Goal: Information Seeking & Learning: Learn about a topic

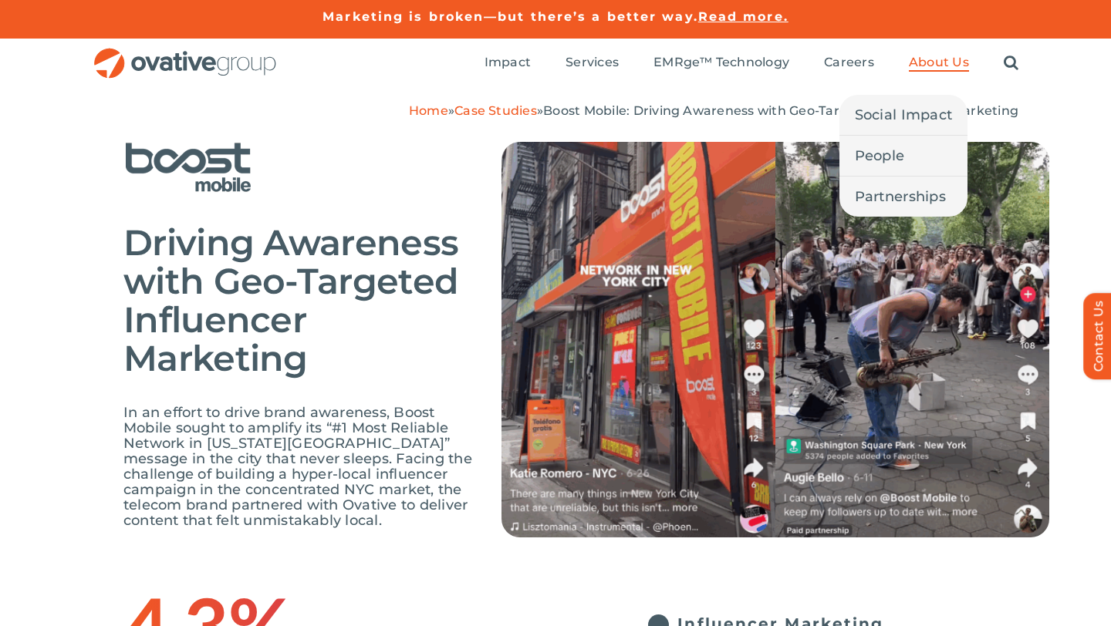
click at [930, 66] on span "About Us" at bounding box center [939, 62] width 60 height 15
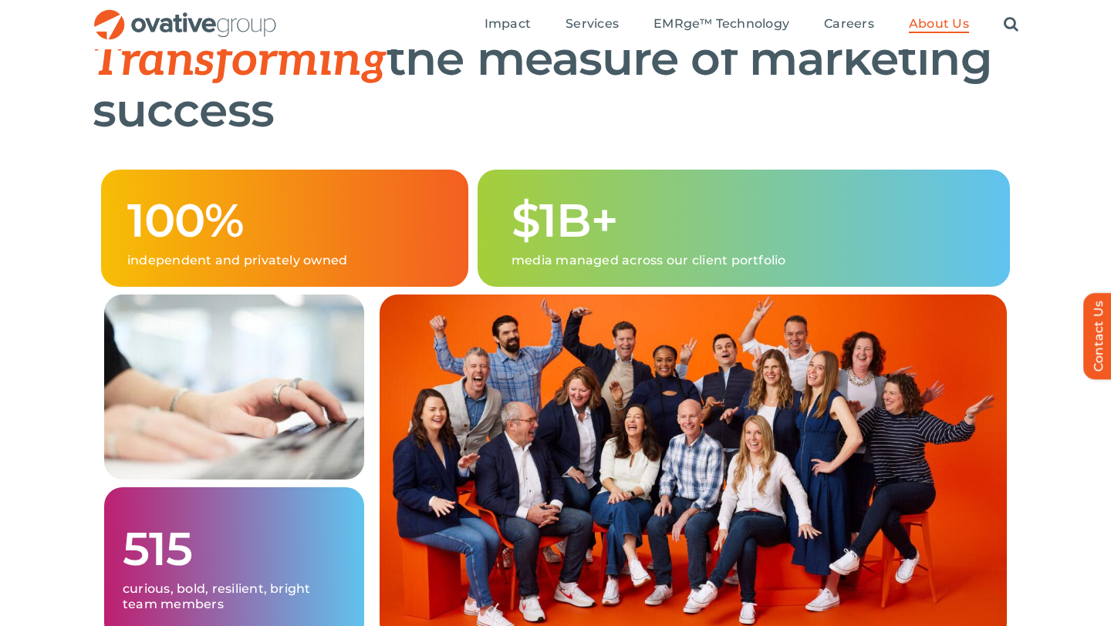
scroll to position [878, 0]
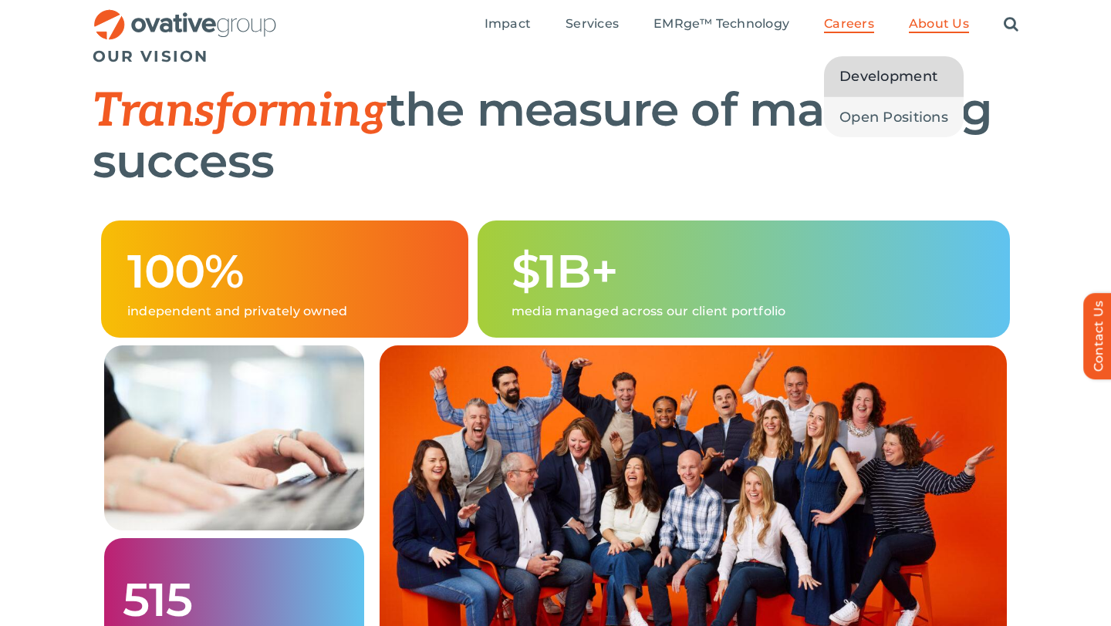
click at [856, 74] on span "Development" at bounding box center [888, 77] width 98 height 22
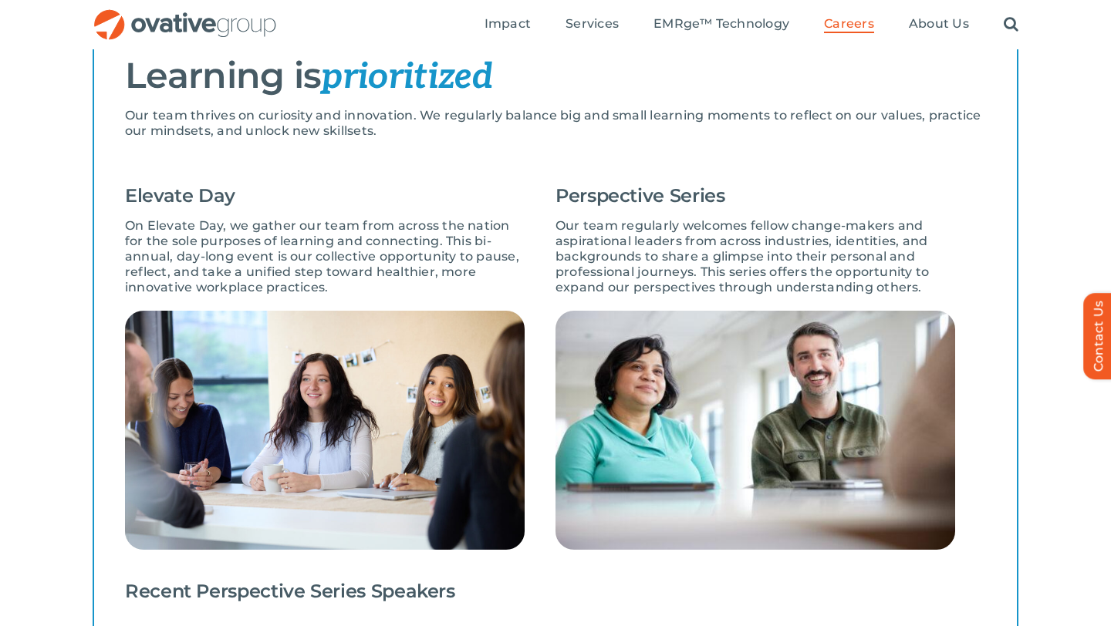
scroll to position [1090, 0]
